Goal: Check status: Check status

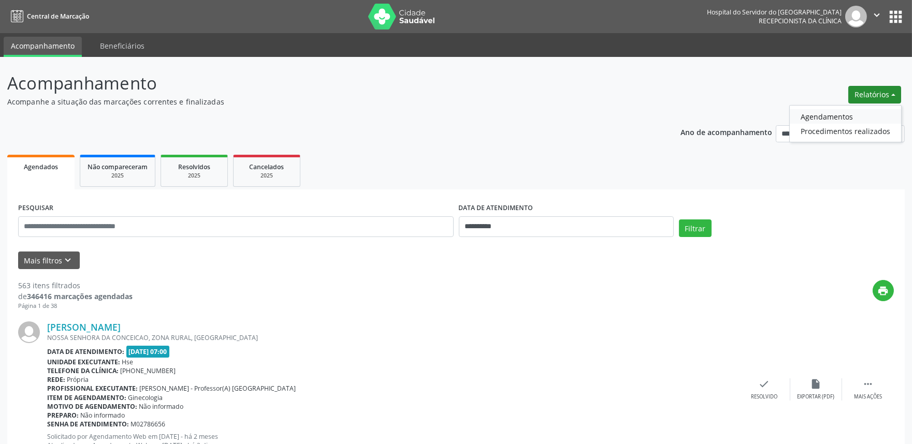
click at [820, 121] on link "Agendamentos" at bounding box center [845, 116] width 111 height 14
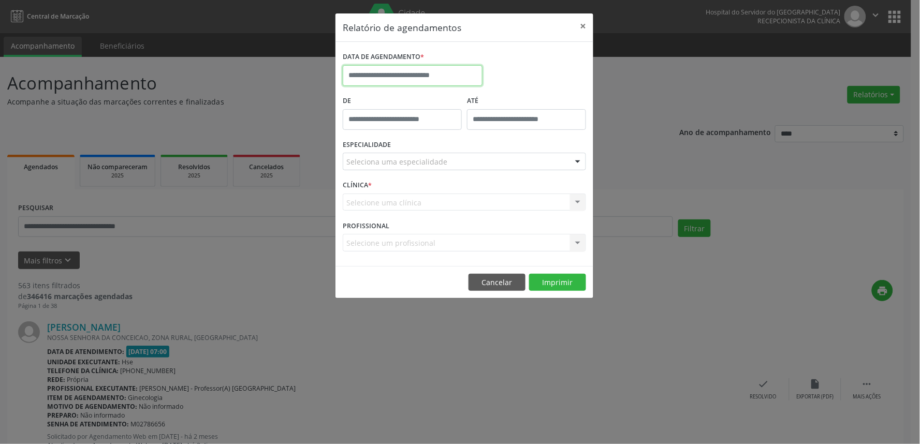
click at [396, 76] on input "text" at bounding box center [413, 75] width 140 height 21
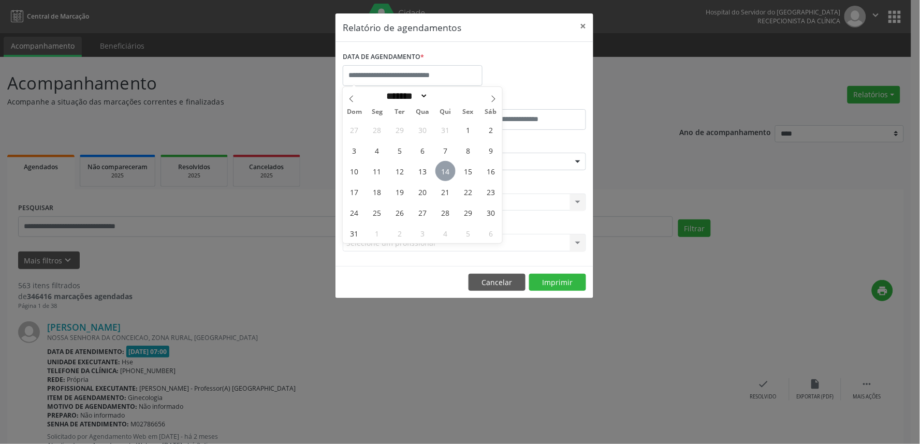
click at [448, 171] on span "14" at bounding box center [445, 171] width 20 height 20
type input "**********"
click at [448, 171] on span "14" at bounding box center [445, 171] width 20 height 20
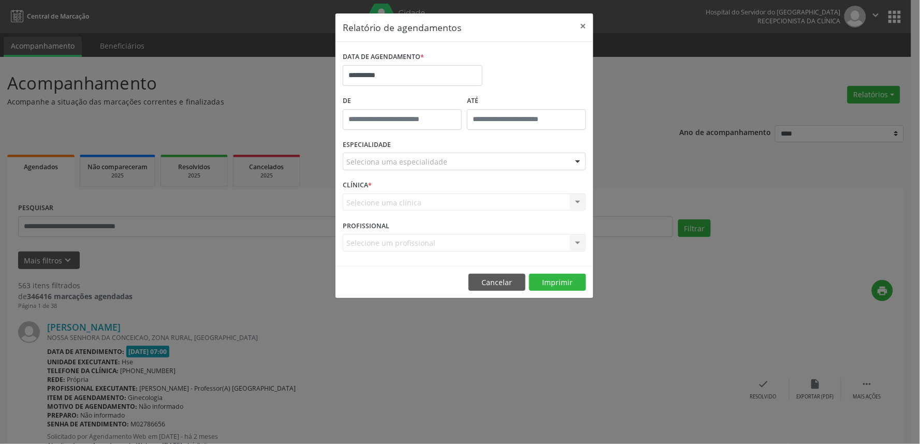
click at [505, 156] on div "Seleciona uma especialidade" at bounding box center [464, 162] width 243 height 18
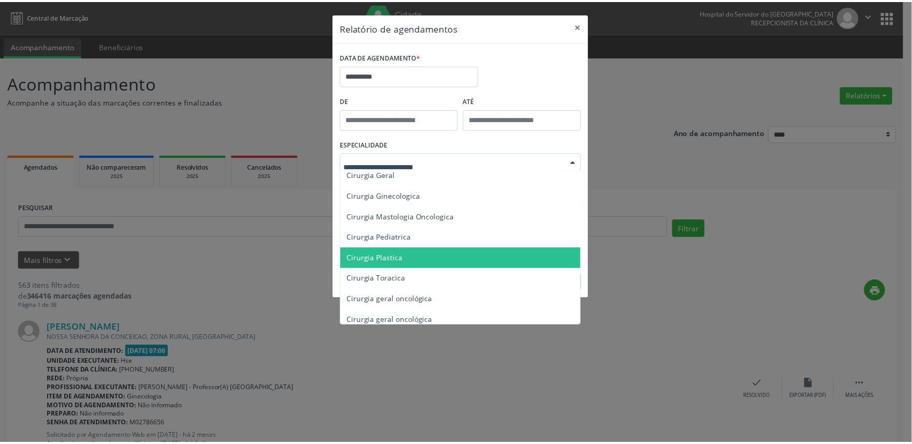
scroll to position [115, 0]
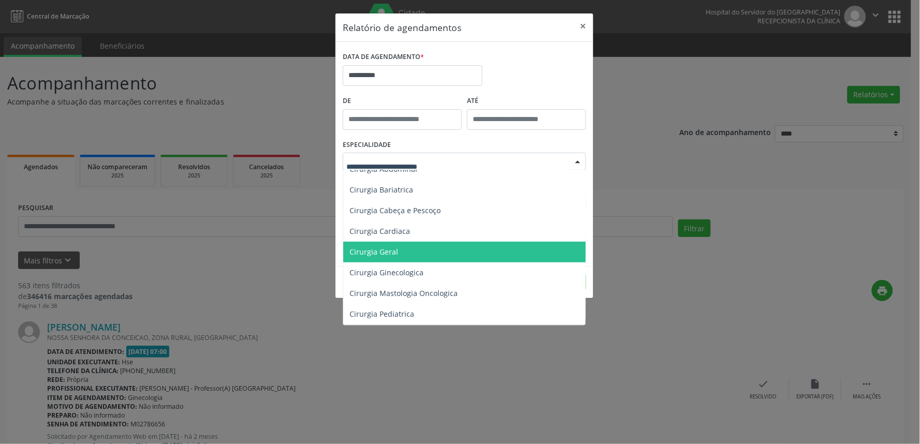
click at [397, 252] on span "Cirurgia Geral" at bounding box center [465, 252] width 244 height 21
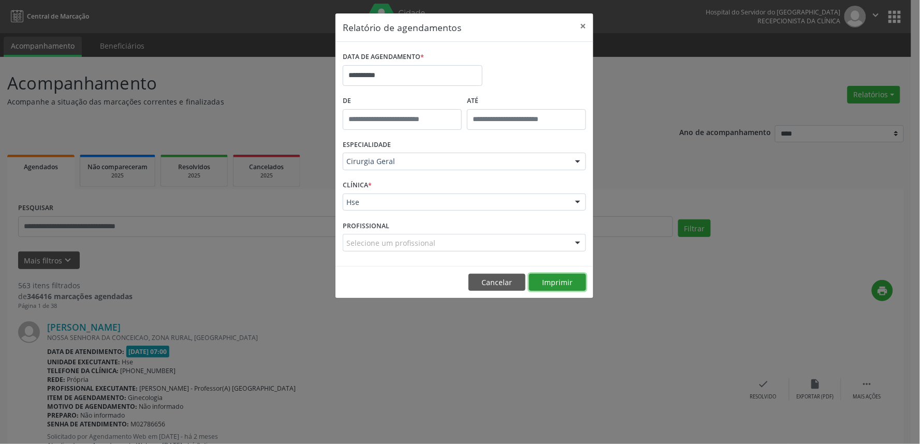
click at [569, 282] on button "Imprimir" at bounding box center [557, 283] width 57 height 18
click at [586, 23] on button "×" at bounding box center [583, 25] width 21 height 25
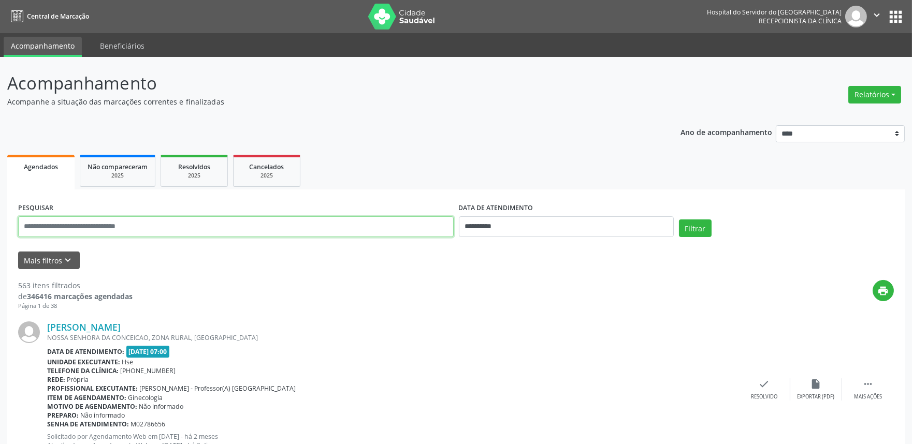
click at [110, 228] on input "text" at bounding box center [235, 226] width 435 height 21
type input "**********"
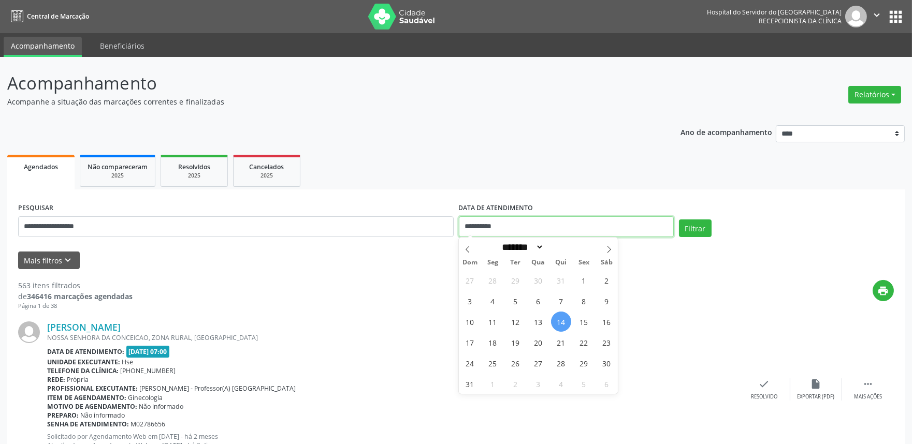
click at [482, 229] on input "**********" at bounding box center [566, 226] width 215 height 21
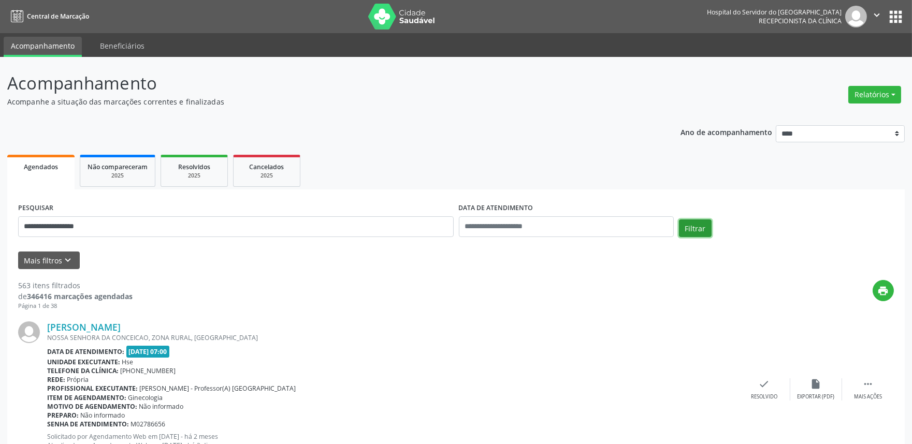
click at [681, 225] on button "Filtrar" at bounding box center [695, 229] width 33 height 18
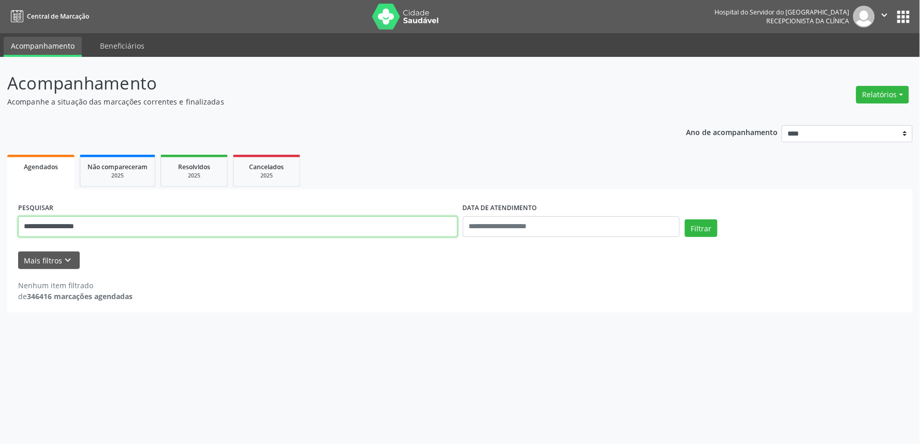
click at [120, 224] on input "**********" at bounding box center [238, 226] width 440 height 21
click at [120, 223] on input "**********" at bounding box center [238, 226] width 440 height 21
type input "**********"
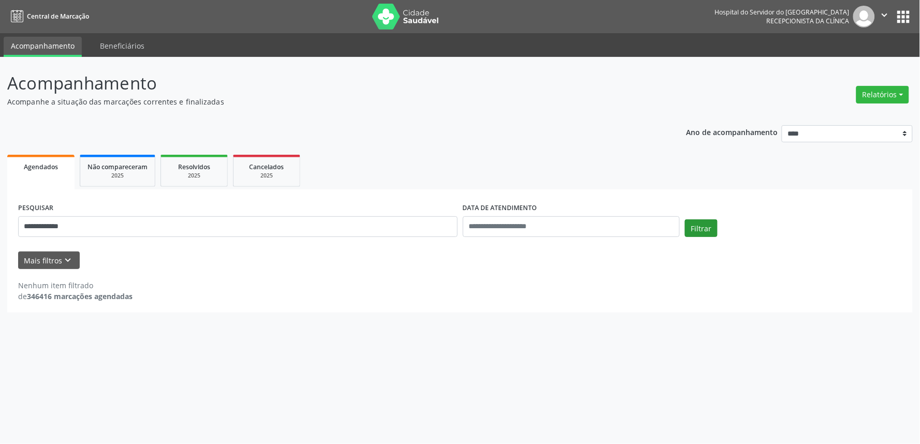
drag, startPoint x: 695, startPoint y: 246, endPoint x: 702, endPoint y: 235, distance: 13.7
click at [695, 246] on form "**********" at bounding box center [460, 234] width 884 height 69
click at [702, 235] on button "Filtrar" at bounding box center [701, 229] width 33 height 18
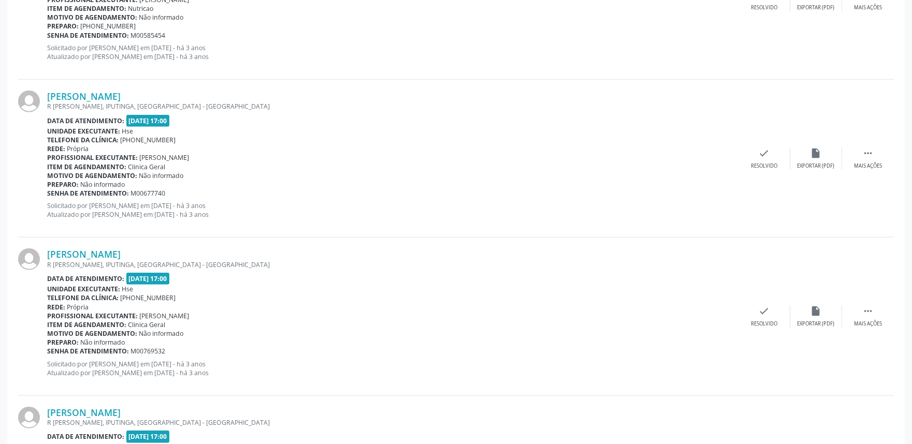
scroll to position [2285, 0]
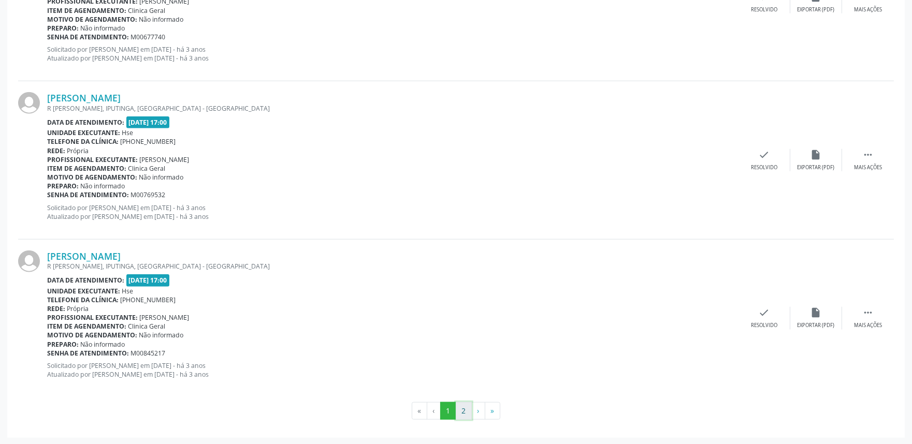
click at [466, 412] on button "2" at bounding box center [464, 411] width 16 height 18
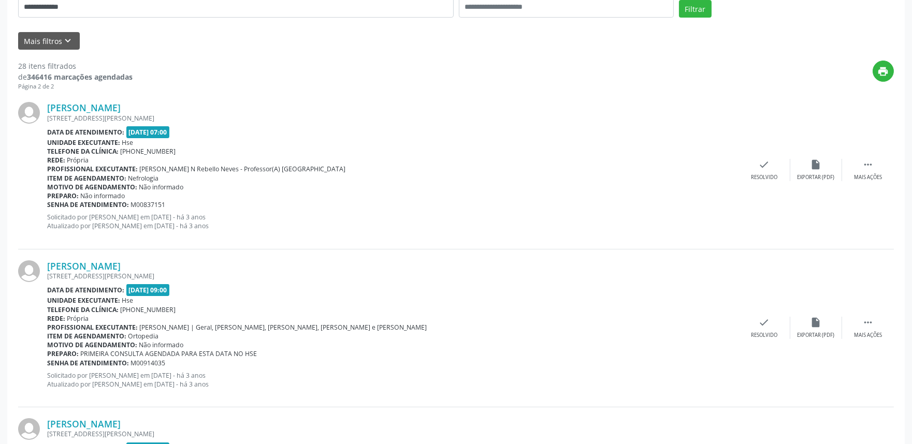
scroll to position [230, 0]
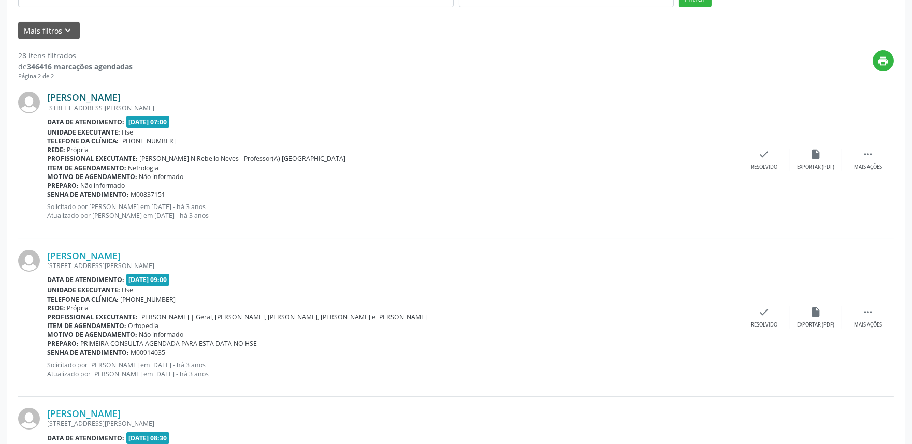
click at [121, 97] on link "[PERSON_NAME]" at bounding box center [84, 97] width 74 height 11
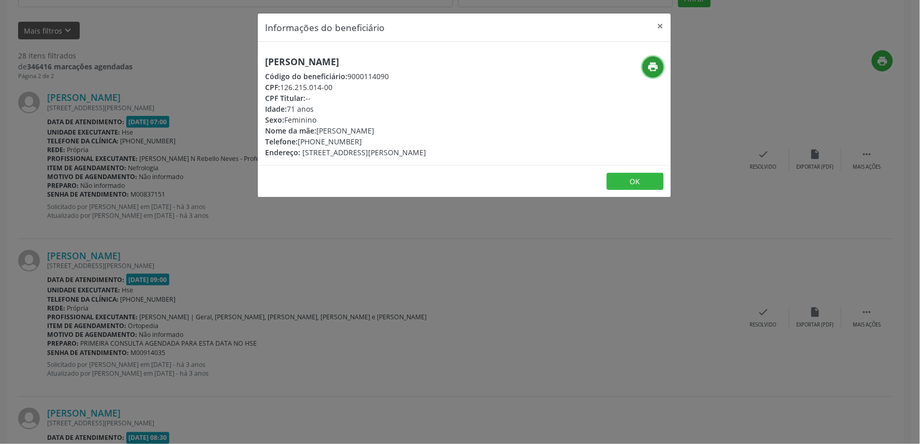
click at [658, 69] on icon "print" at bounding box center [653, 66] width 11 height 11
click at [664, 21] on button "×" at bounding box center [660, 25] width 21 height 25
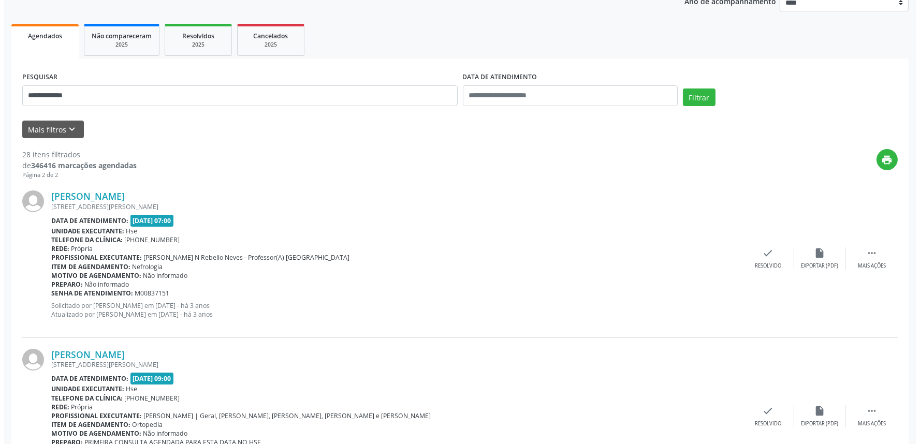
scroll to position [57, 0]
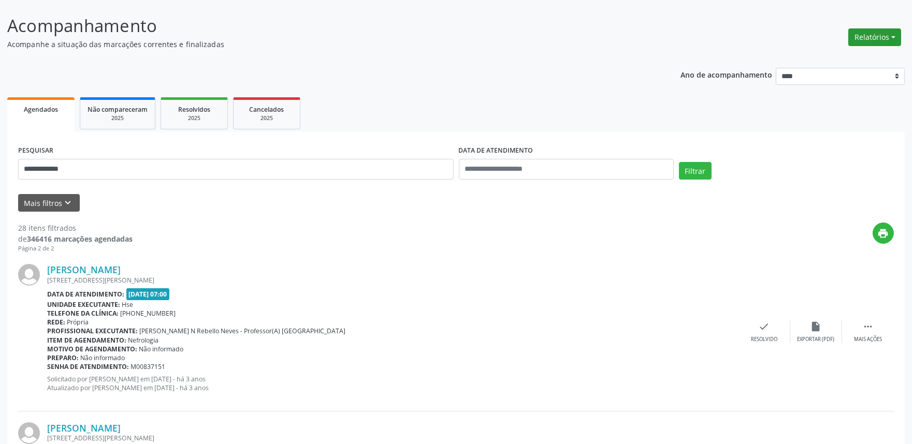
click at [867, 38] on button "Relatórios" at bounding box center [874, 37] width 53 height 18
click at [877, 30] on button "Relatórios" at bounding box center [874, 37] width 53 height 18
drag, startPoint x: 869, startPoint y: 39, endPoint x: 831, endPoint y: 60, distance: 43.6
click at [870, 39] on button "Relatórios" at bounding box center [874, 37] width 53 height 18
click at [826, 63] on link "Agendamentos" at bounding box center [845, 59] width 111 height 14
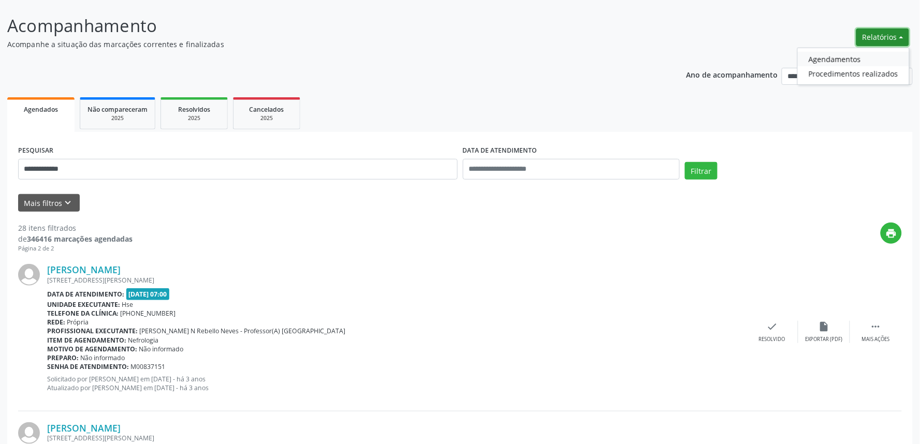
select select "*"
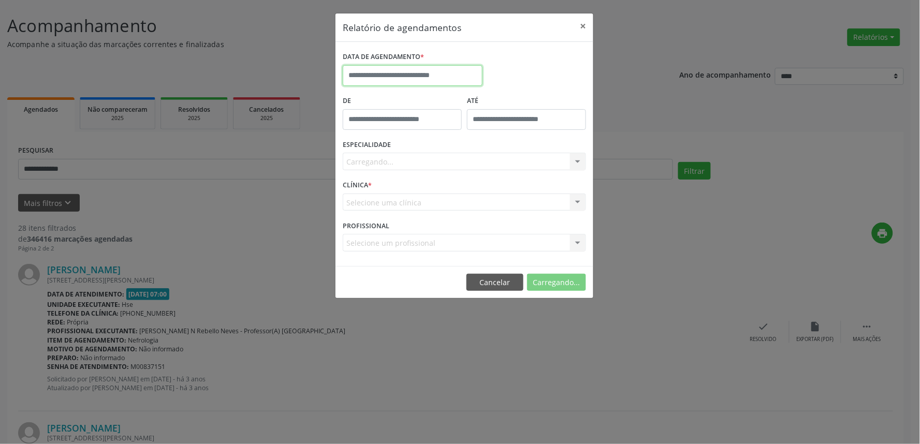
drag, startPoint x: 379, startPoint y: 68, endPoint x: 375, endPoint y: 78, distance: 9.8
click at [379, 70] on input "text" at bounding box center [413, 75] width 140 height 21
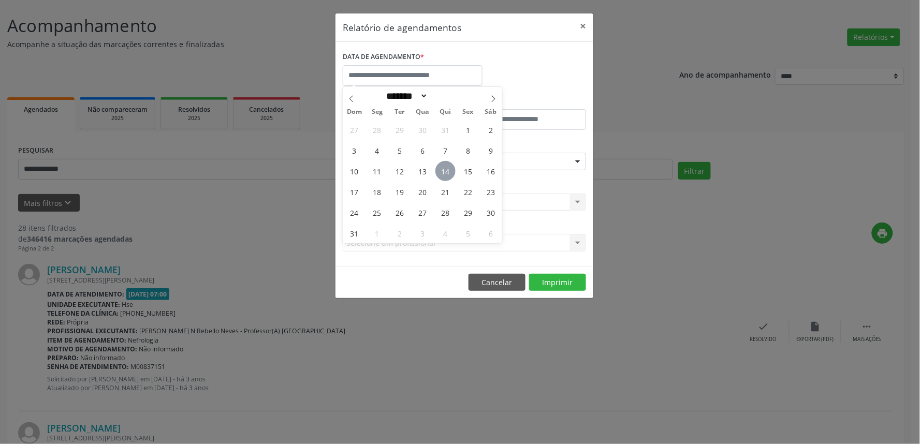
click at [446, 169] on span "14" at bounding box center [445, 171] width 20 height 20
type input "**********"
click at [446, 169] on span "14" at bounding box center [445, 171] width 20 height 20
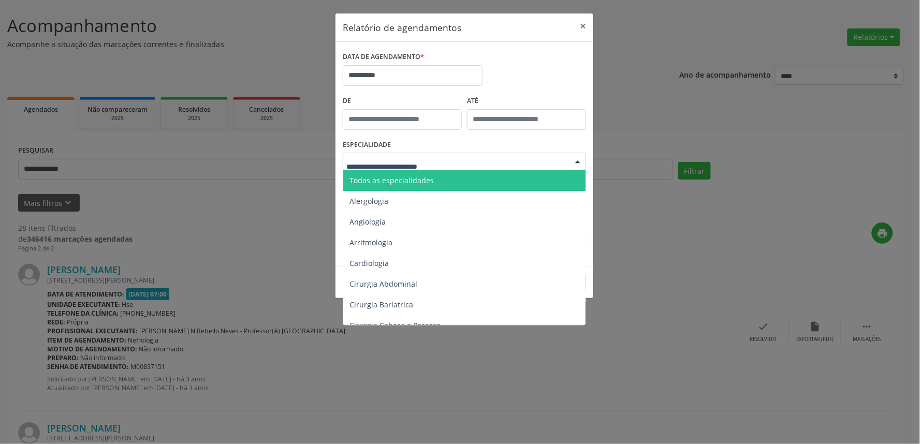
click at [458, 159] on div at bounding box center [464, 162] width 243 height 18
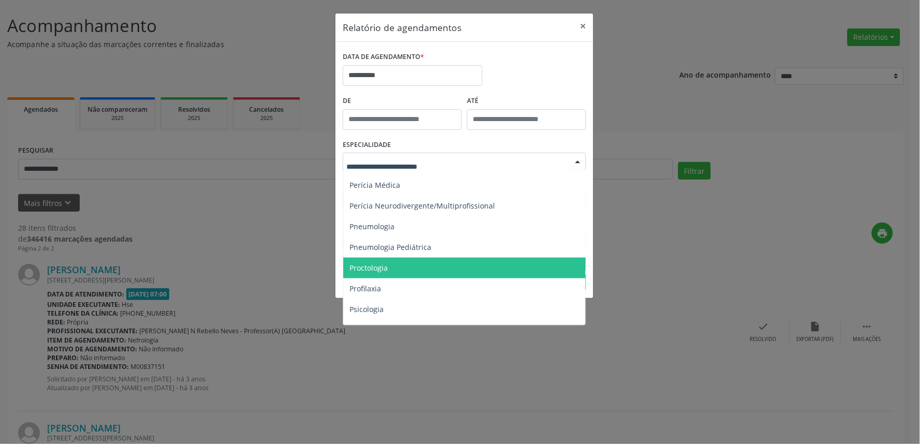
scroll to position [1553, 0]
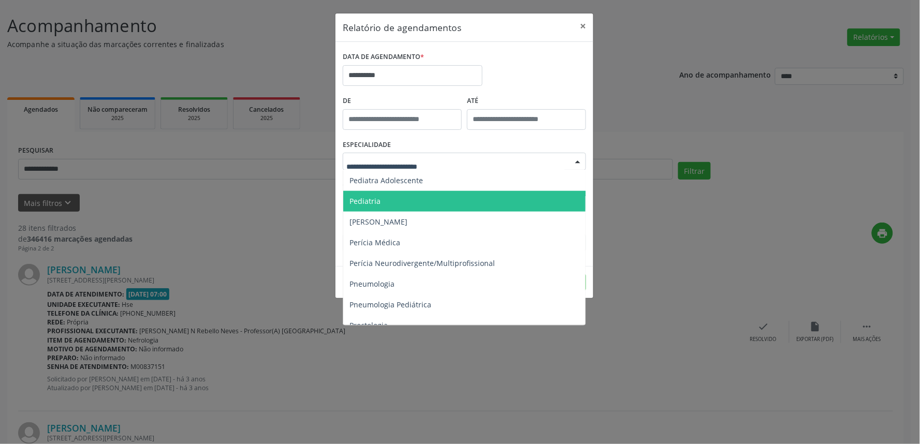
click at [387, 198] on span "Pediatria" at bounding box center [465, 201] width 244 height 21
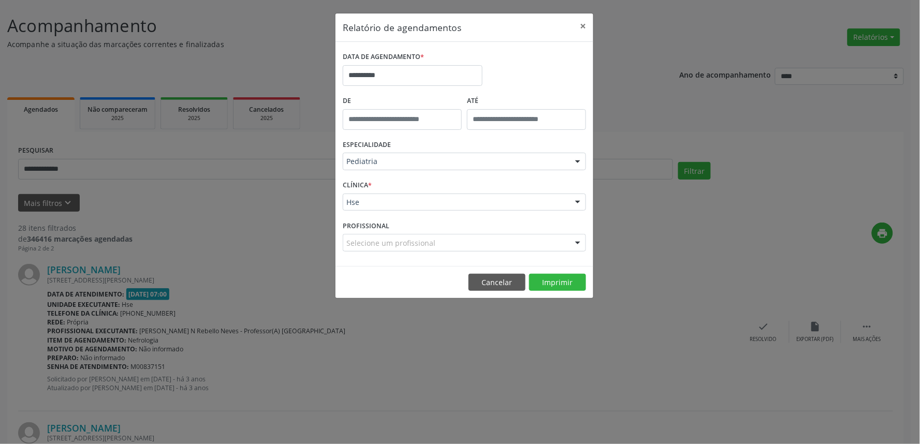
click at [568, 293] on footer "Cancelar Imprimir" at bounding box center [465, 282] width 258 height 33
click at [562, 281] on button "Imprimir" at bounding box center [557, 283] width 57 height 18
